Goal: Find specific page/section: Find specific page/section

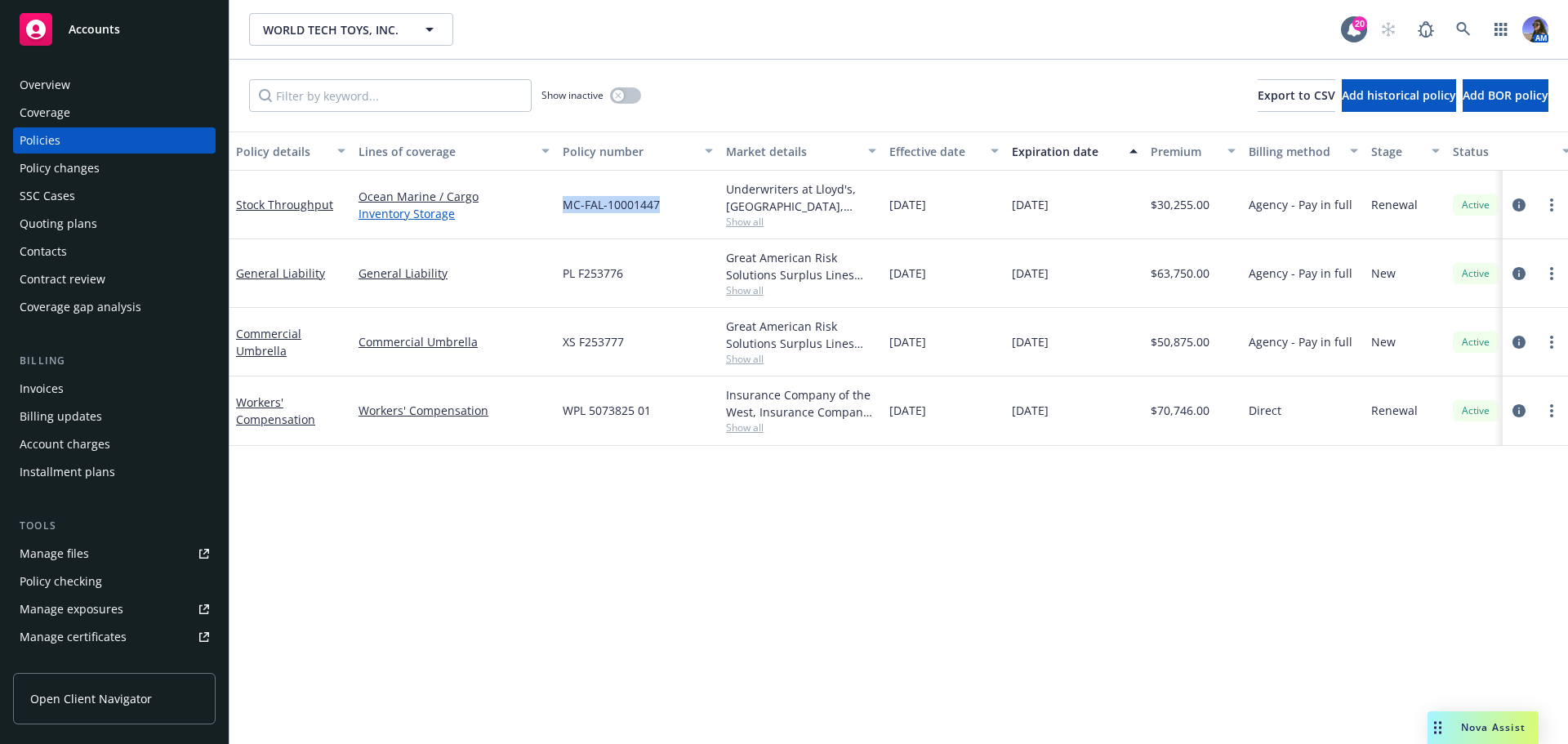
drag, startPoint x: 660, startPoint y: 205, endPoint x: 539, endPoint y: 212, distance: 121.2
click at [539, 212] on div "Stock Throughput Ocean Marine / Cargo Inventory Storage MC-FAL-10001447 Underwr…" at bounding box center [1018, 205] width 1577 height 69
copy div "MC-FAL-10001447"
click at [735, 219] on span "Show all" at bounding box center [801, 222] width 151 height 14
